Goal: Transaction & Acquisition: Purchase product/service

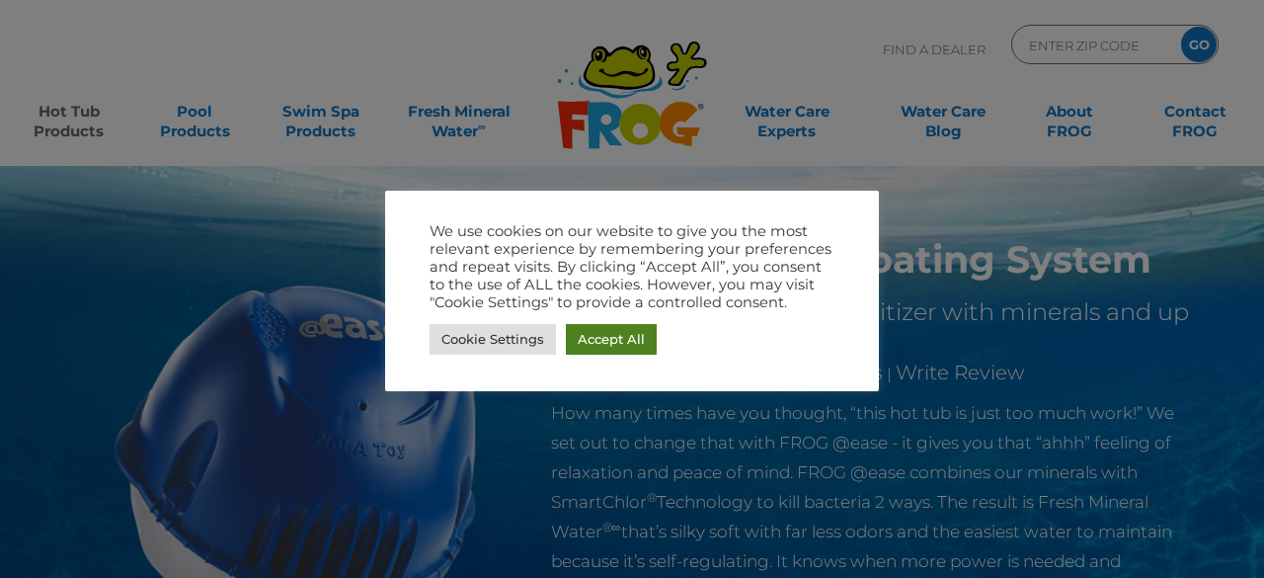
click at [575, 330] on link "Accept All" at bounding box center [611, 339] width 91 height 31
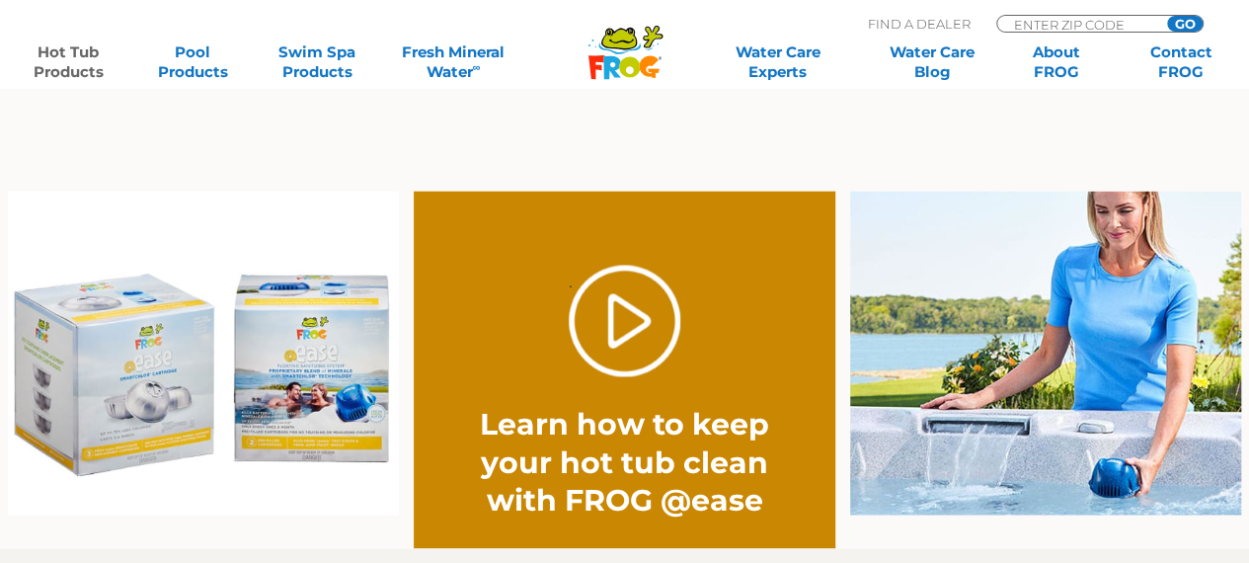
scroll to position [1429, 0]
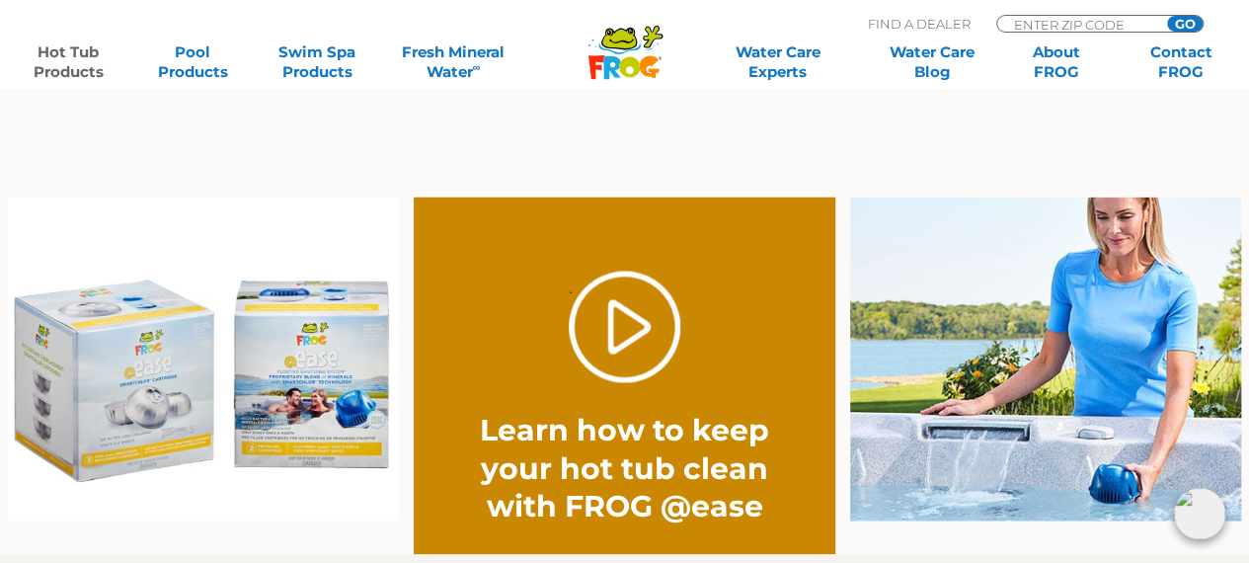
click at [64, 403] on img at bounding box center [204, 358] width 392 height 324
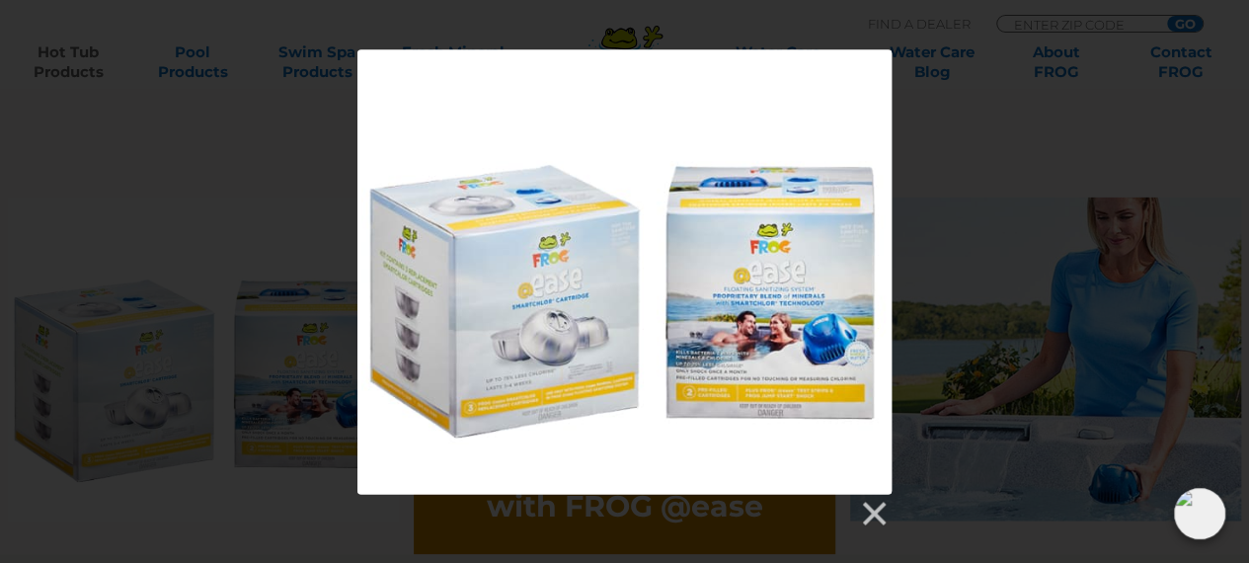
click at [531, 279] on div at bounding box center [624, 271] width 534 height 444
click at [873, 505] on link at bounding box center [873, 514] width 30 height 30
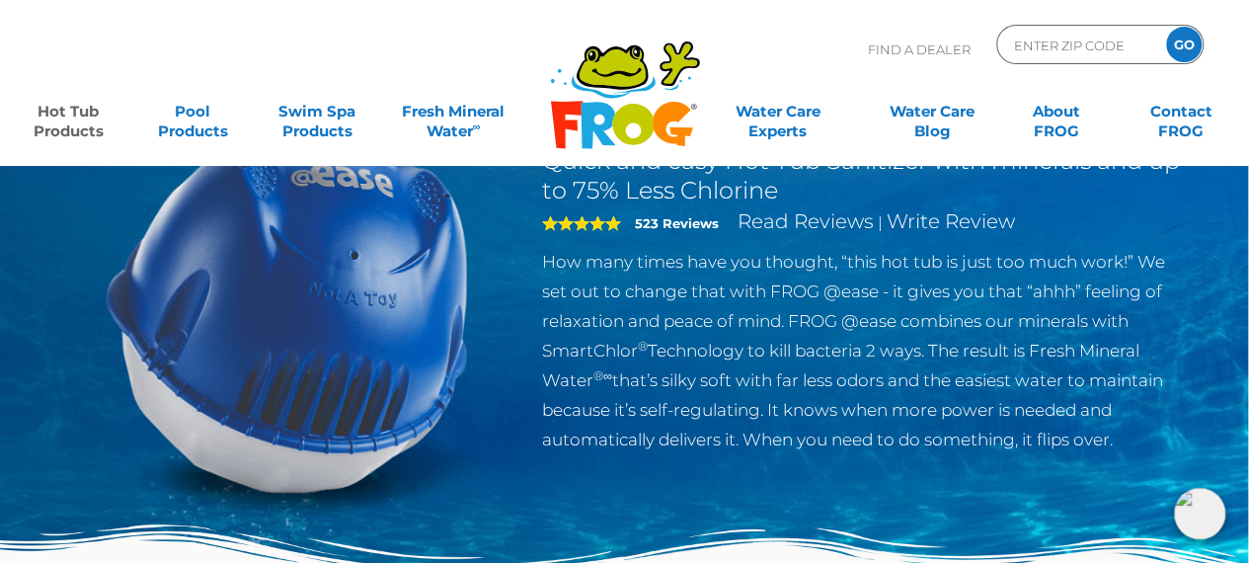
scroll to position [0, 1]
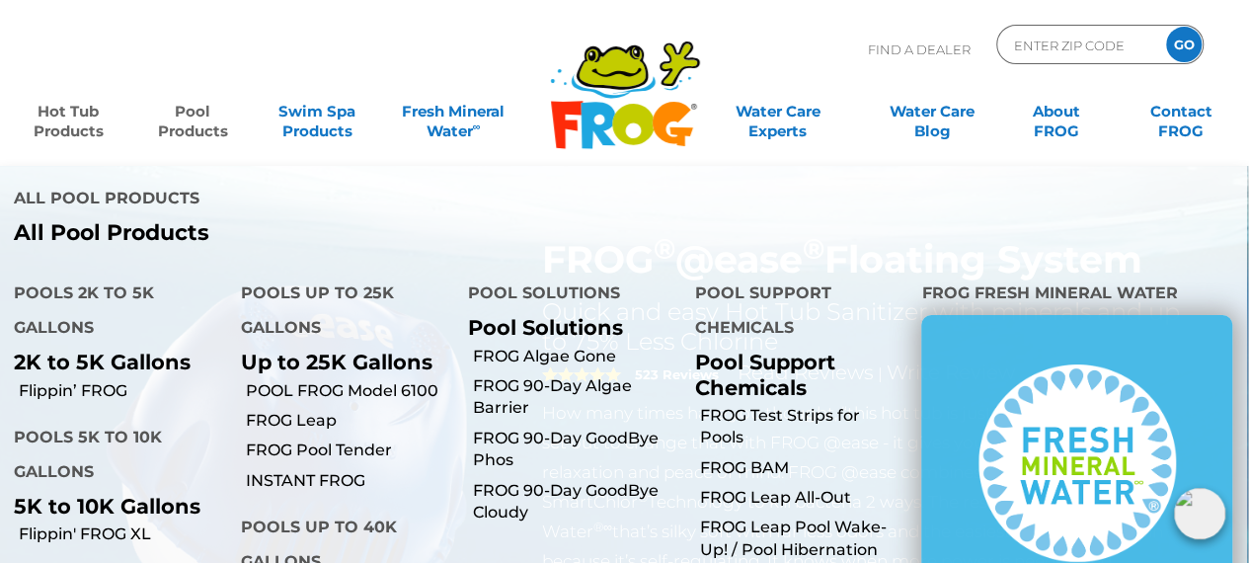
click at [195, 131] on link "Pool Products" at bounding box center [192, 111] width 97 height 39
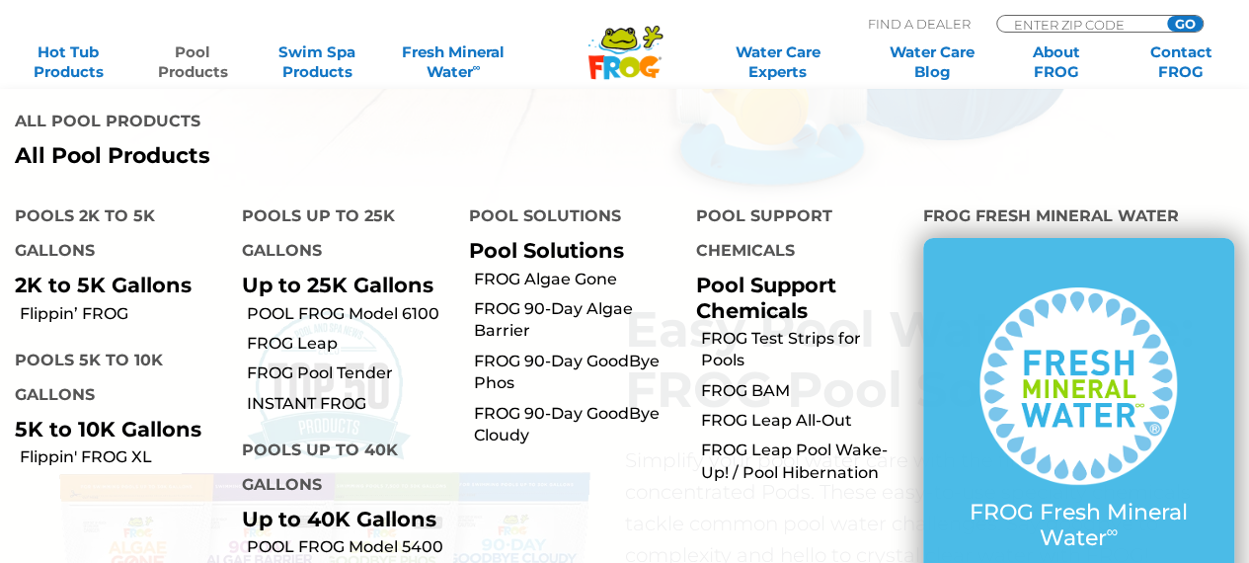
scroll to position [1497, 0]
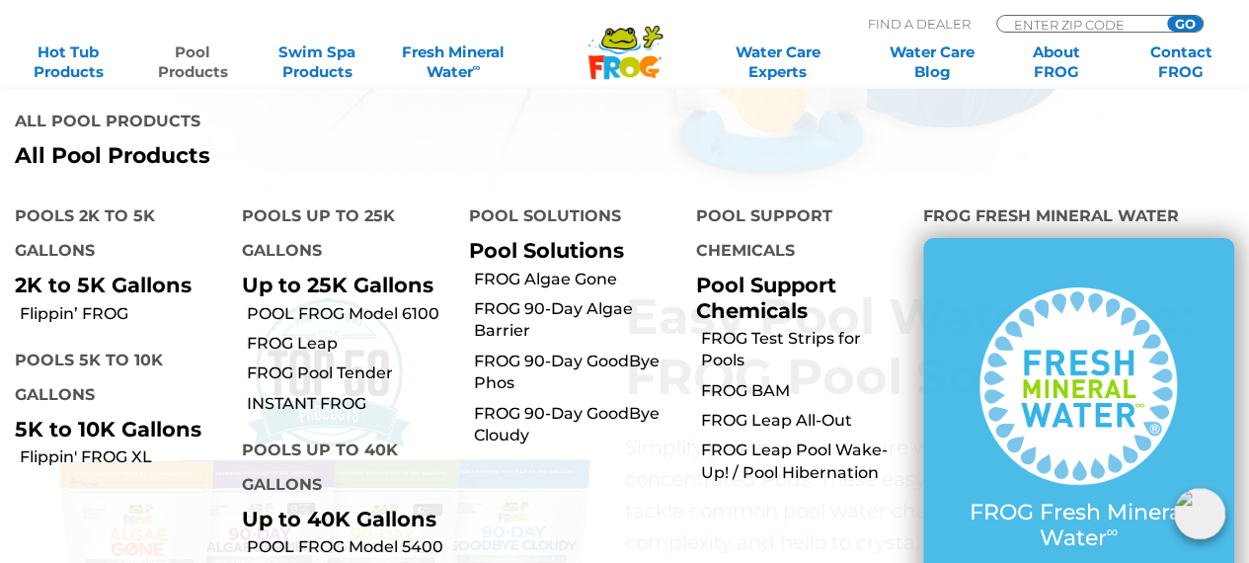
click at [673, 493] on li "Pool Solutions Pool Solutions FROG Algae Gone FROG 90-Day Algae Barrier FROG 90…" at bounding box center [567, 402] width 227 height 437
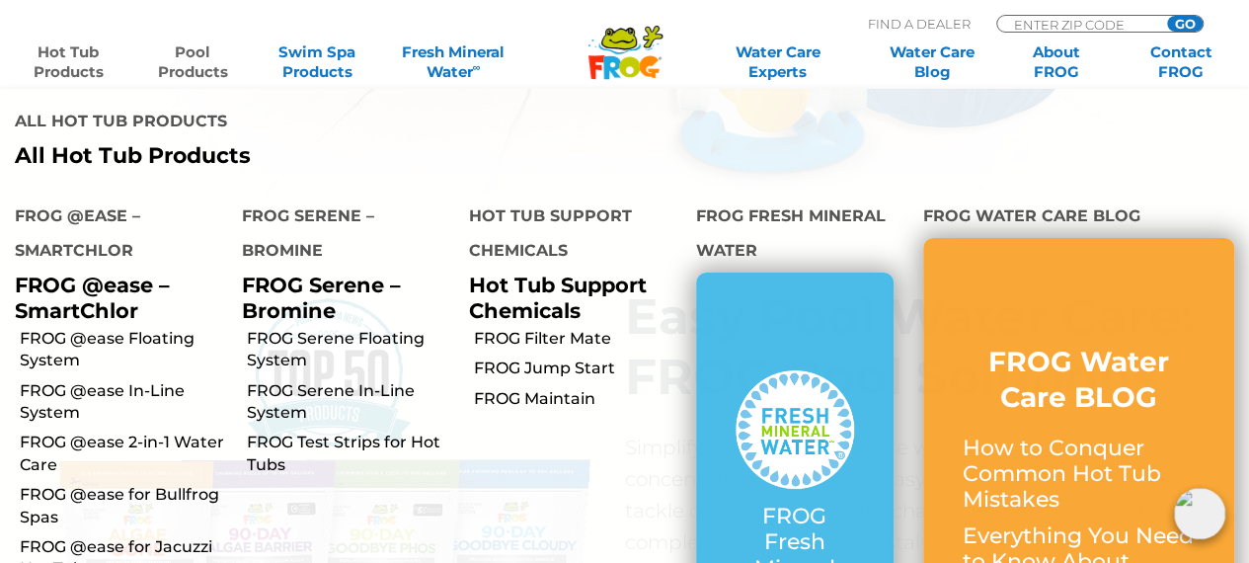
click at [61, 67] on link "Hot Tub Products" at bounding box center [68, 61] width 97 height 39
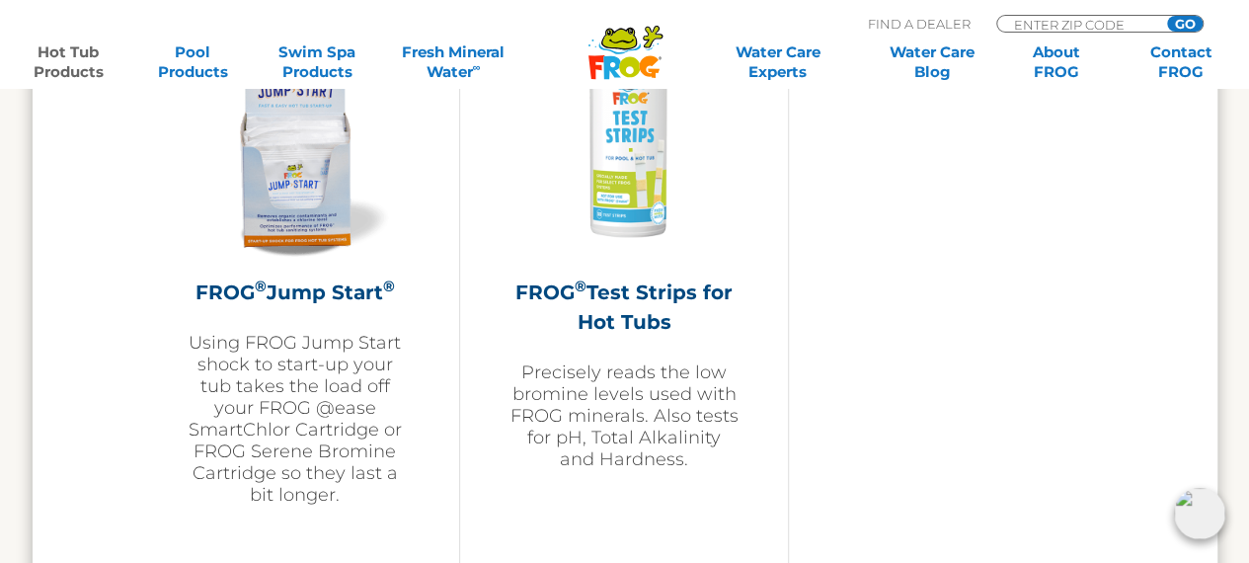
scroll to position [4928, 0]
click at [652, 311] on h2 "FROG ® Test Strips for Hot Tubs" at bounding box center [623, 305] width 229 height 59
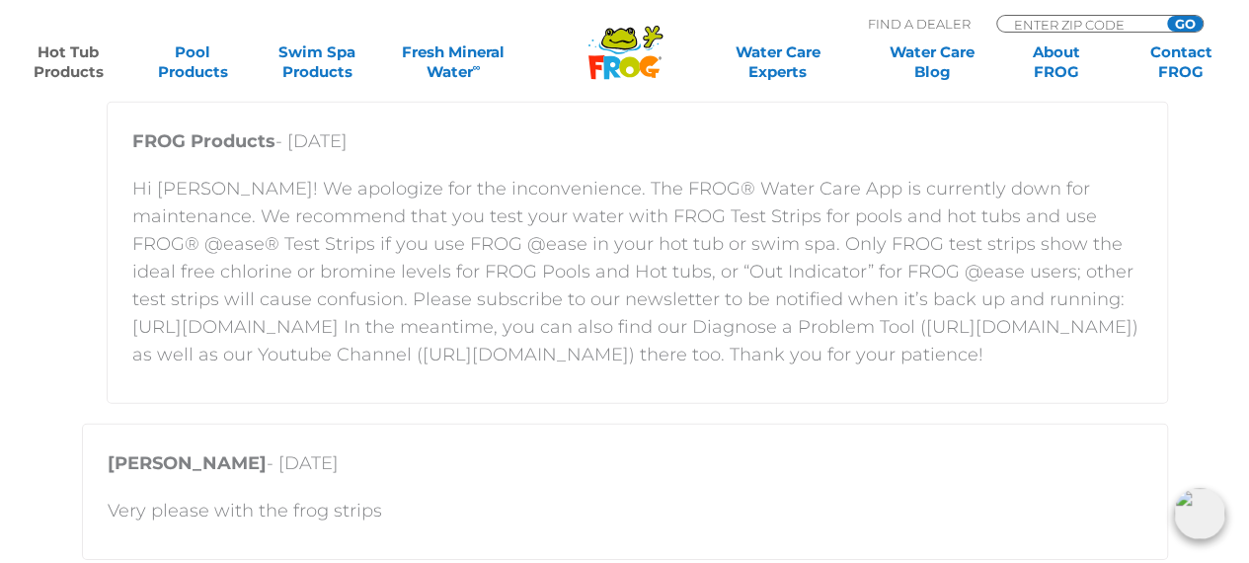
scroll to position [2738, 0]
